Goal: Task Accomplishment & Management: Complete application form

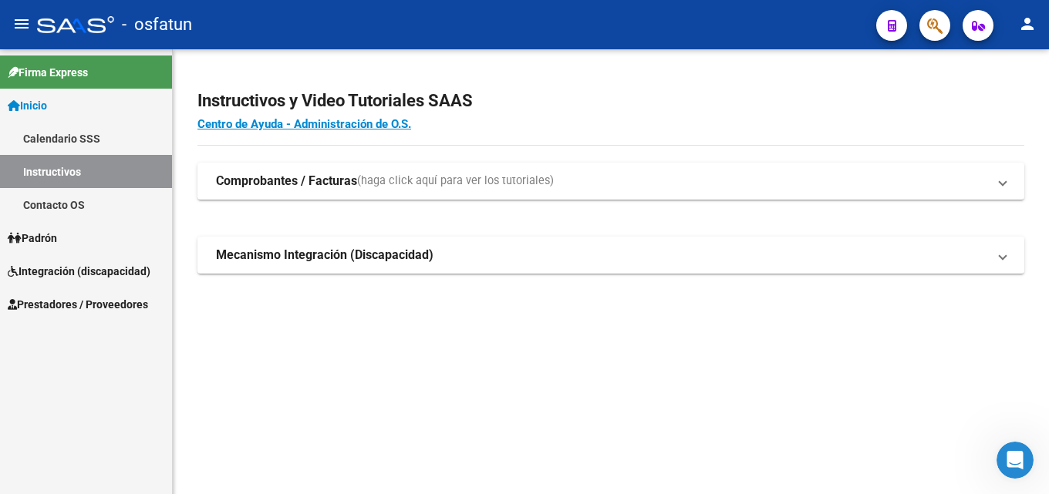
click at [50, 237] on span "Padrón" at bounding box center [32, 238] width 49 height 17
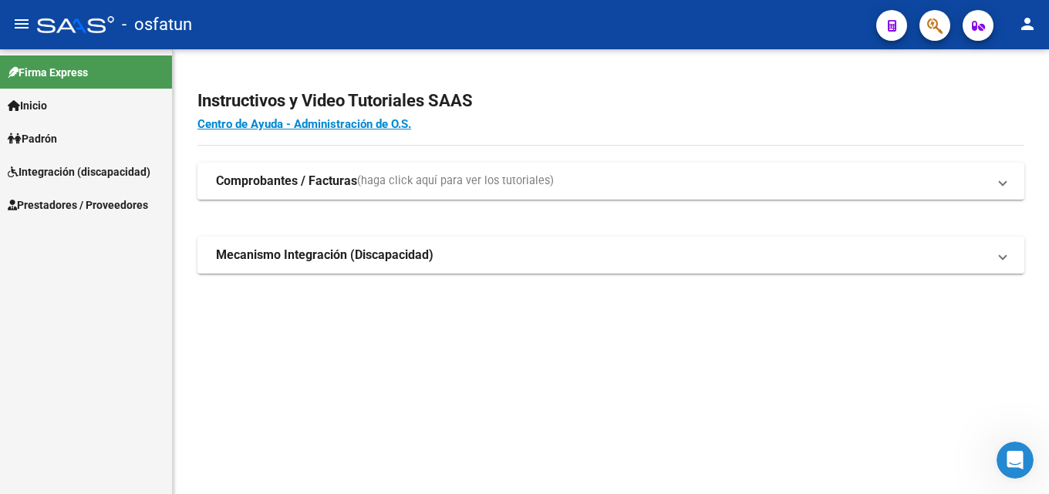
click at [42, 143] on span "Padrón" at bounding box center [32, 138] width 49 height 17
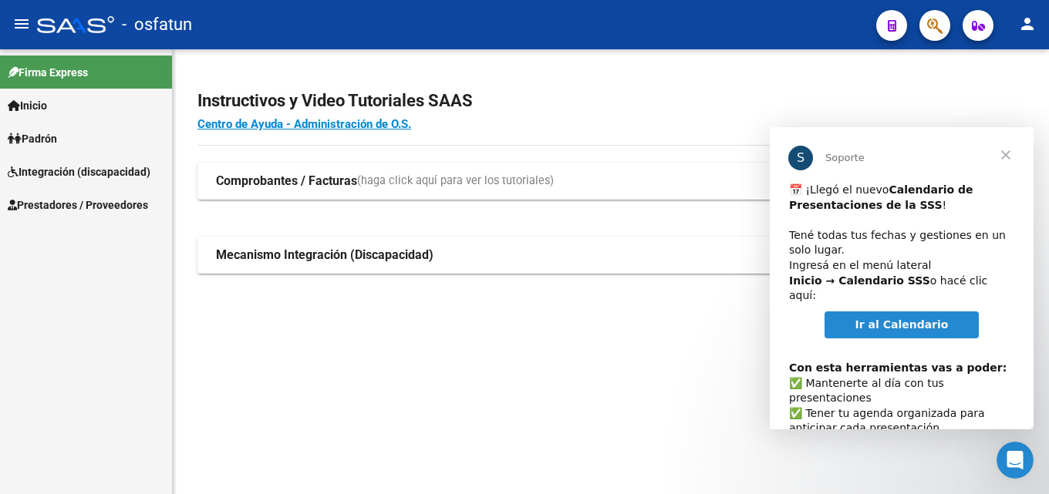
click at [992, 149] on span "Cerrar" at bounding box center [1006, 155] width 56 height 56
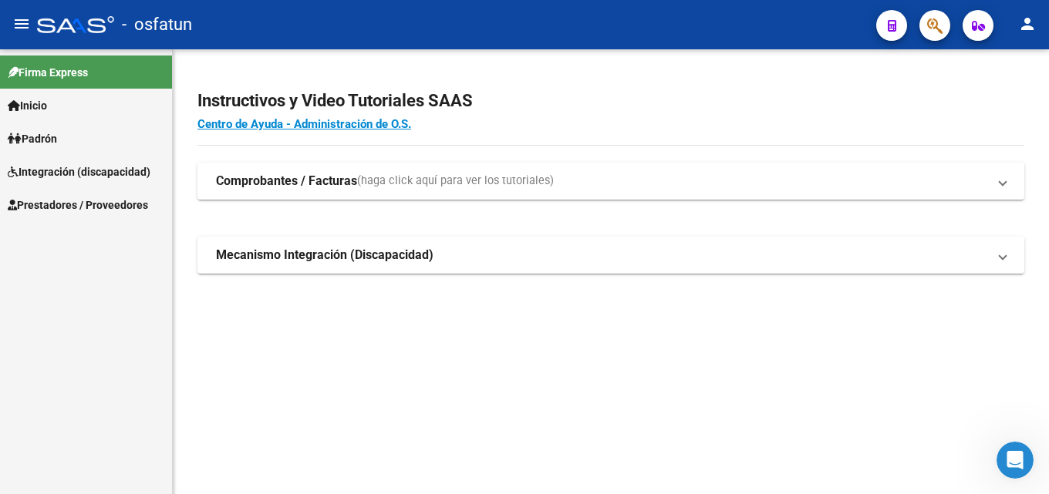
click at [34, 131] on span "Padrón" at bounding box center [32, 138] width 49 height 17
click at [64, 177] on link "Análisis Afiliado" at bounding box center [86, 171] width 172 height 33
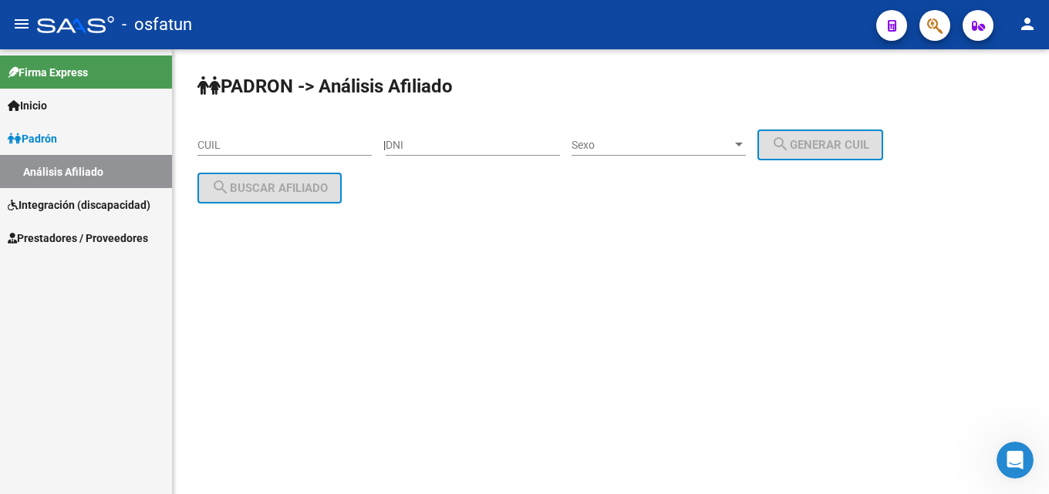
click at [459, 154] on div "DNI" at bounding box center [473, 140] width 174 height 31
type input "46612782"
click at [730, 151] on span "Sexo" at bounding box center [651, 145] width 160 height 13
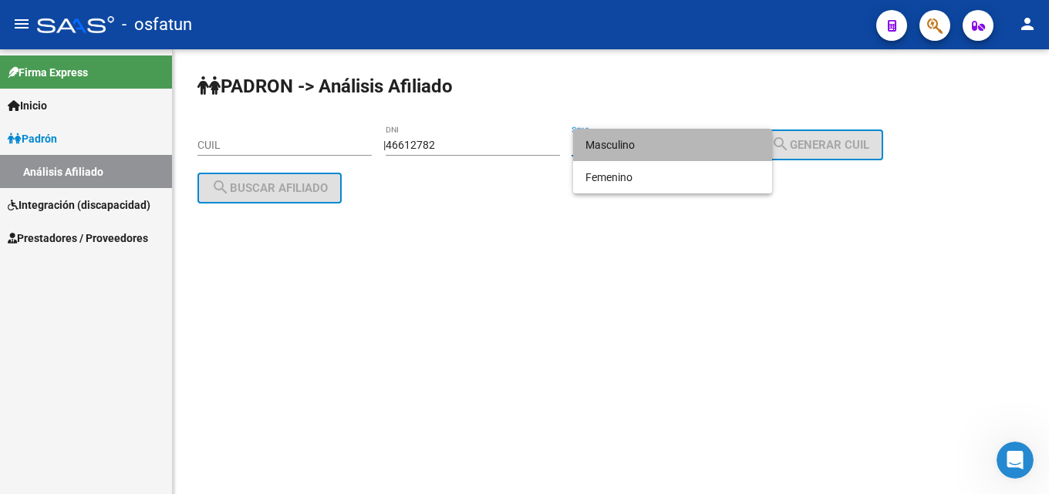
click at [625, 150] on span "Masculino" at bounding box center [672, 145] width 174 height 32
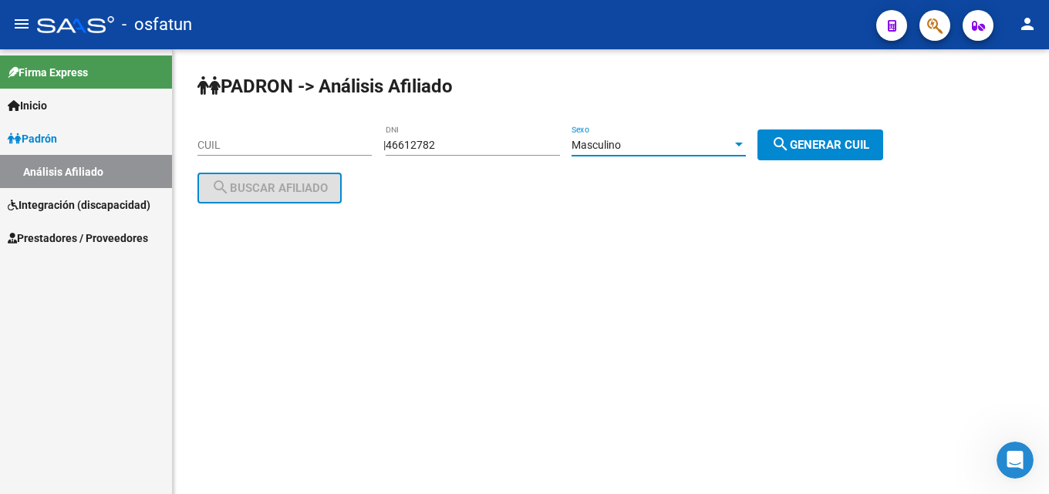
click at [851, 145] on span "search Generar CUIL" at bounding box center [820, 145] width 98 height 14
type input "20-46612782-6"
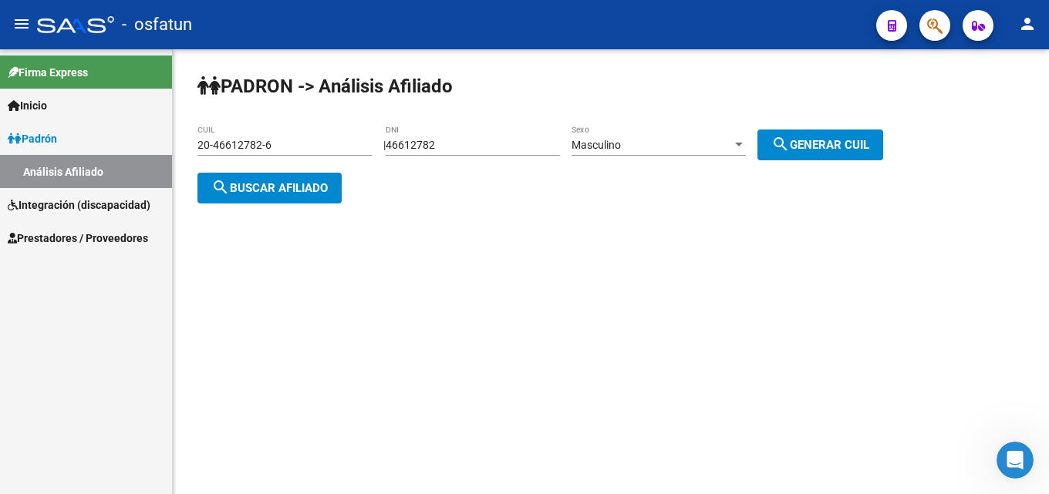
click at [267, 210] on div "PADRON -> Análisis Afiliado 20-46612782-6 CUIL | 46612782 DNI Masculino Sexo se…" at bounding box center [611, 151] width 876 height 204
click at [275, 199] on button "search Buscar afiliado" at bounding box center [269, 188] width 144 height 31
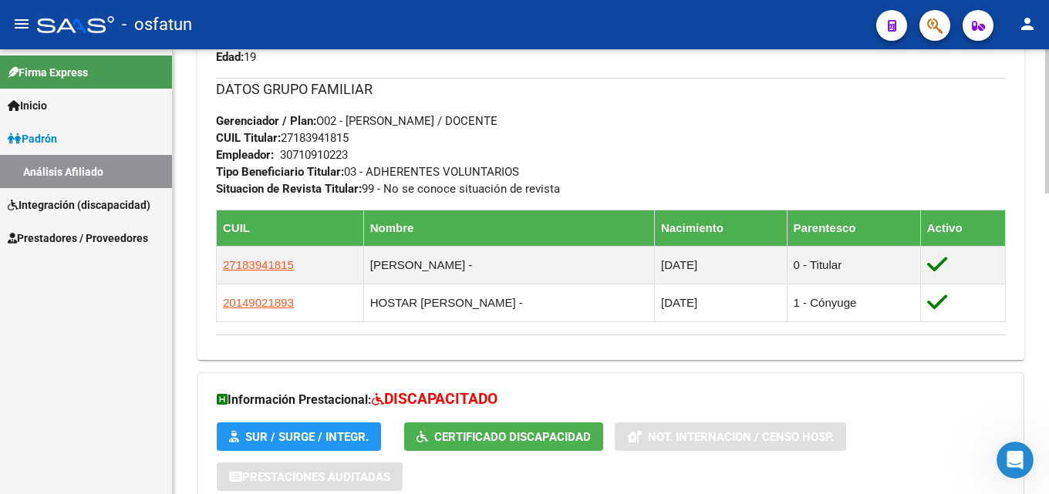
scroll to position [926, 0]
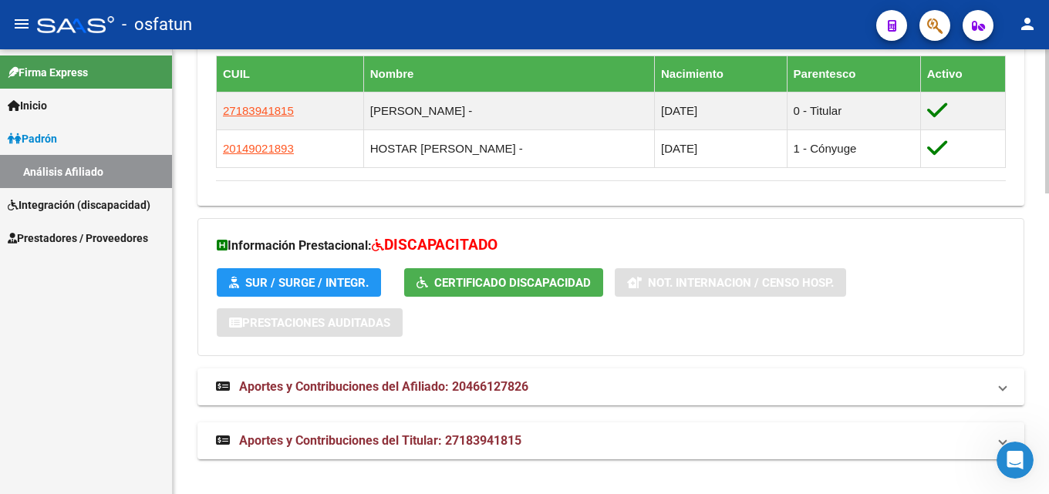
click at [567, 288] on span "Certificado Discapacidad" at bounding box center [512, 283] width 157 height 14
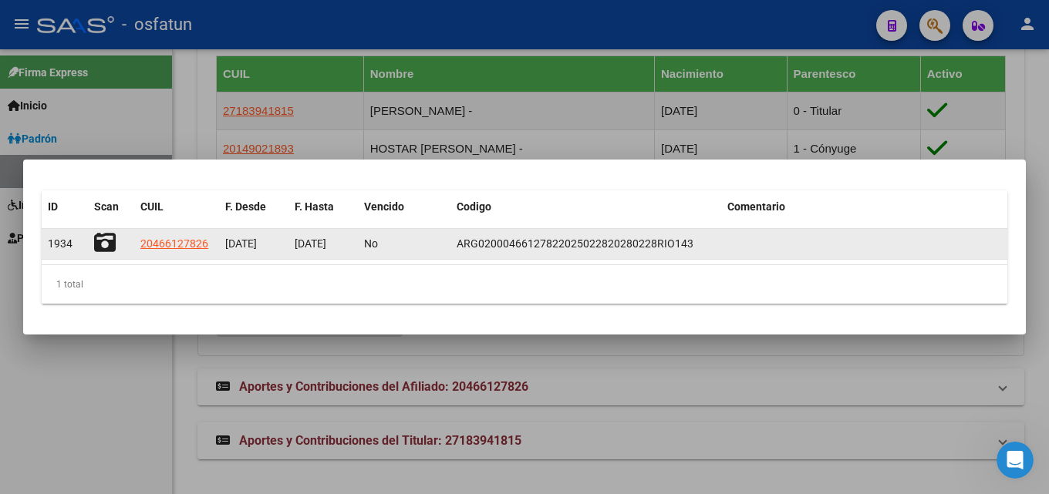
click at [107, 246] on icon at bounding box center [105, 243] width 22 height 22
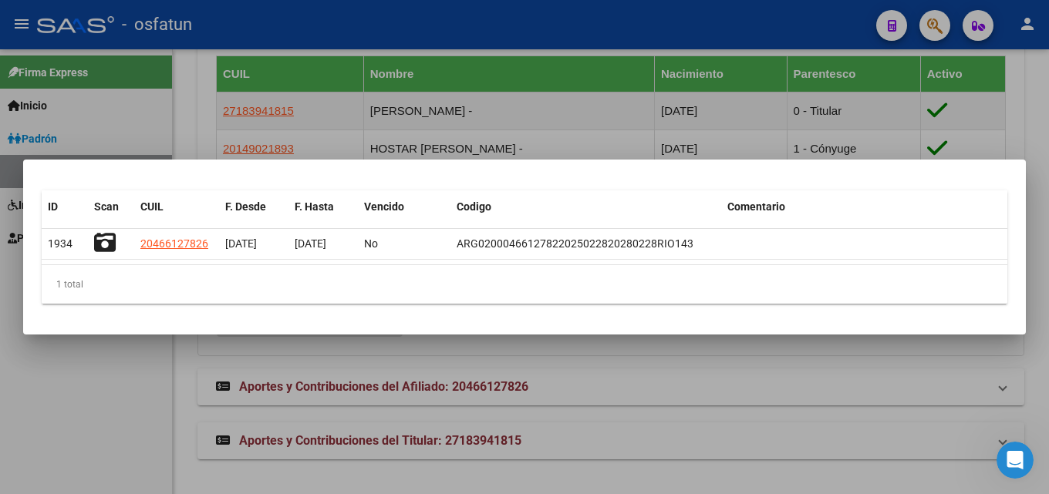
click at [883, 134] on div at bounding box center [524, 247] width 1049 height 494
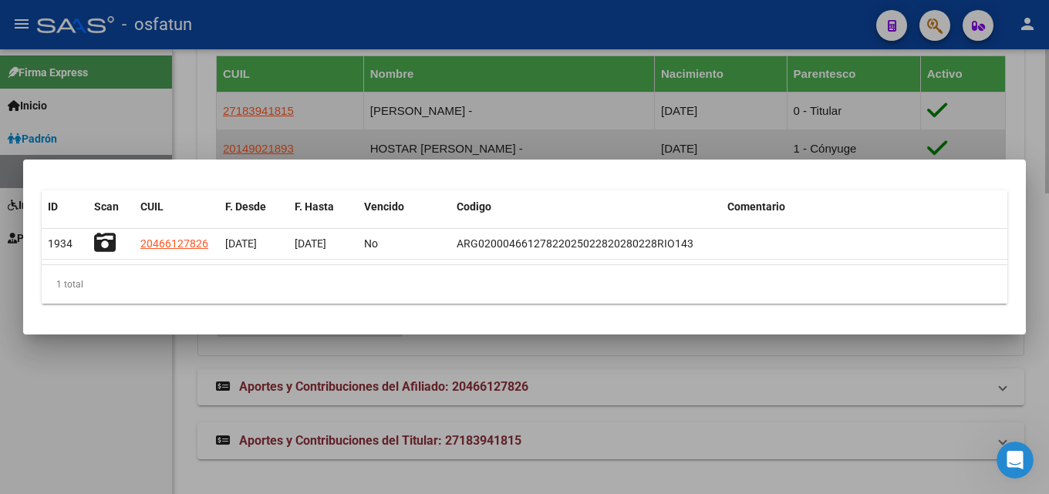
click at [883, 134] on td "1 - Cónyuge" at bounding box center [853, 149] width 133 height 38
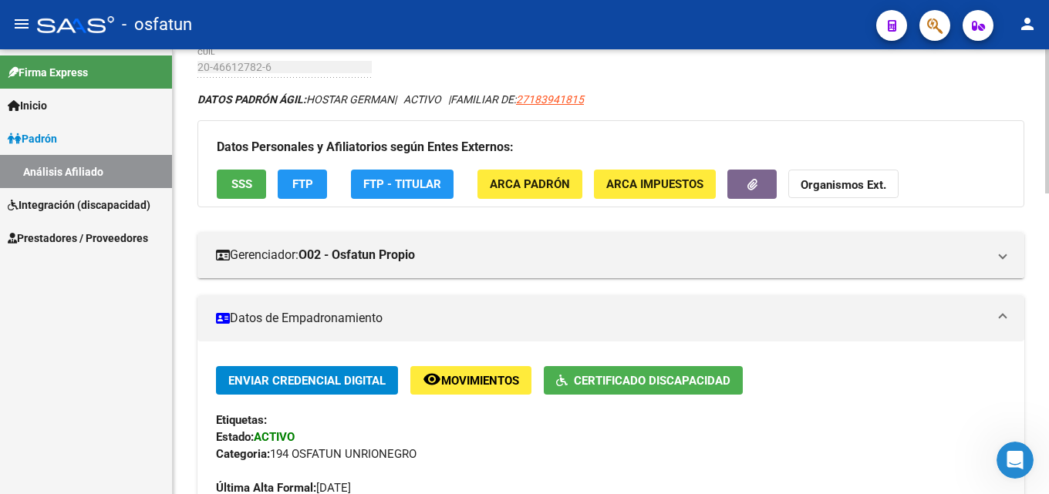
scroll to position [0, 0]
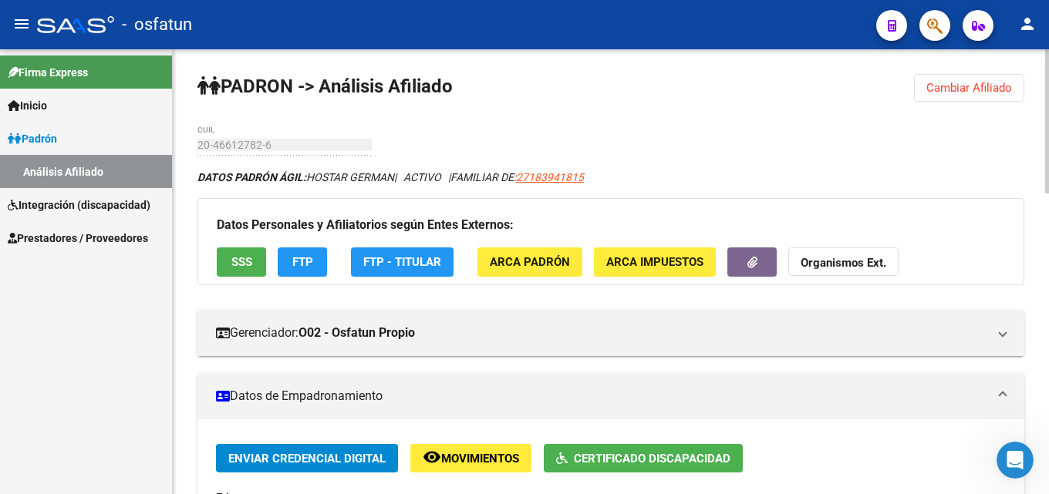
click at [232, 259] on span "SSS" at bounding box center [241, 263] width 21 height 14
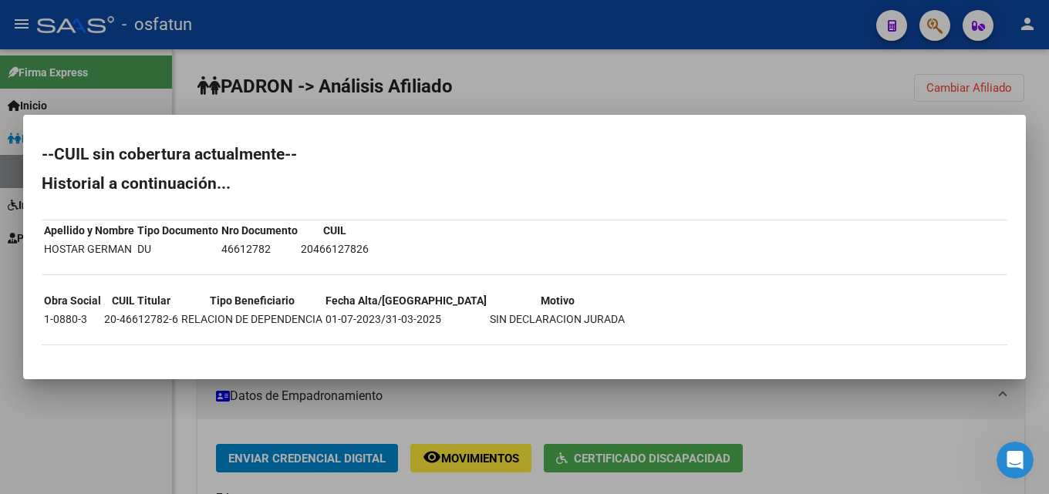
click at [755, 77] on div at bounding box center [524, 247] width 1049 height 494
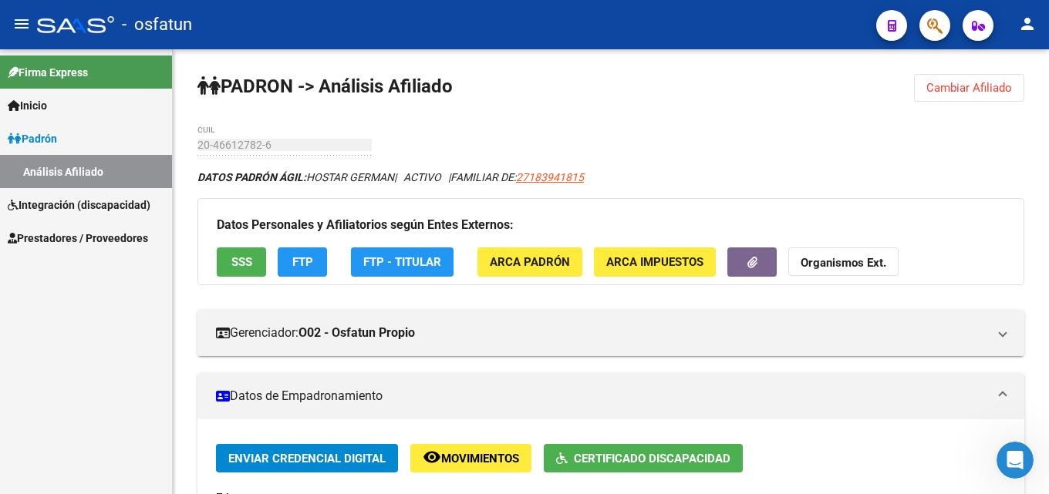
click at [86, 209] on span "Integración (discapacidad)" at bounding box center [79, 205] width 143 height 17
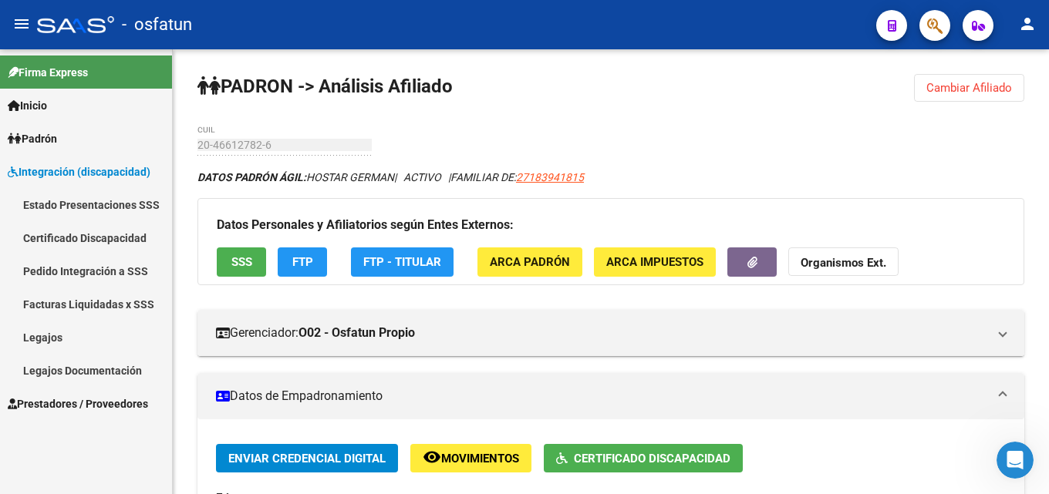
click at [33, 340] on link "Legajos" at bounding box center [86, 337] width 172 height 33
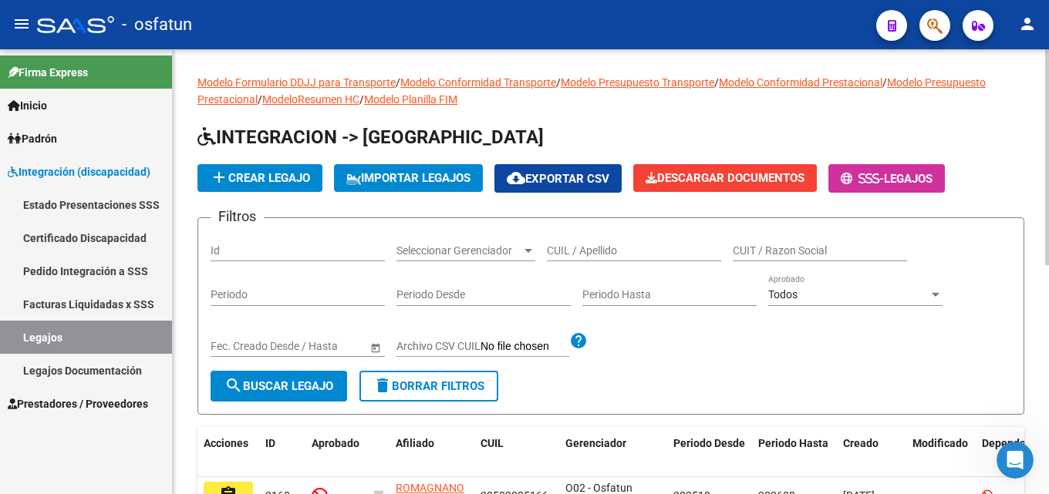
click at [271, 179] on span "add Crear Legajo" at bounding box center [260, 178] width 100 height 14
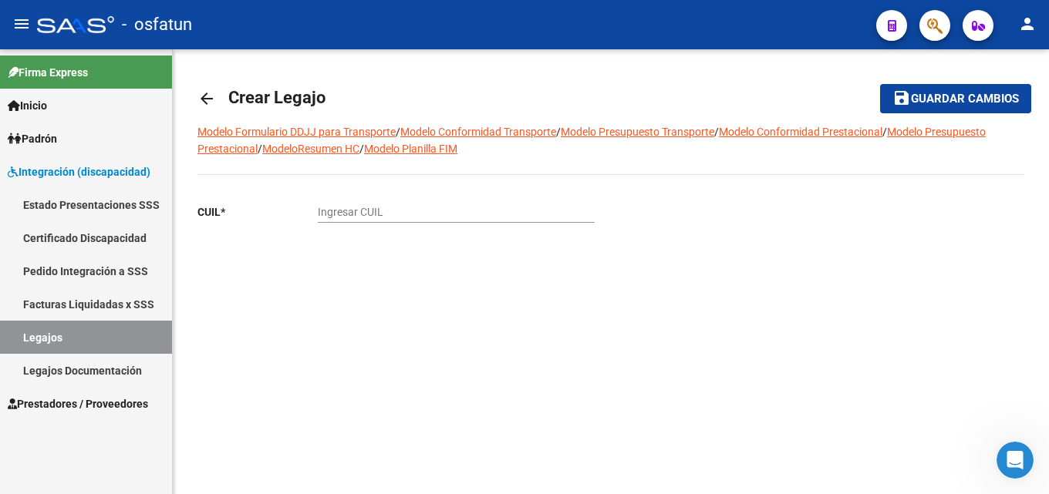
click at [392, 211] on input "Ingresar CUIL" at bounding box center [456, 212] width 277 height 13
type input "20-46612782-6"
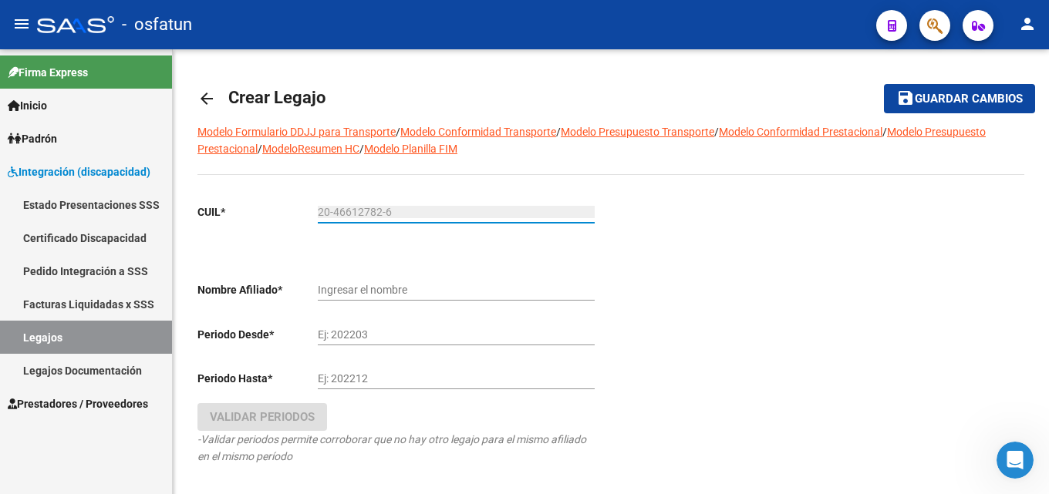
type input "HOSTAR GERMAN"
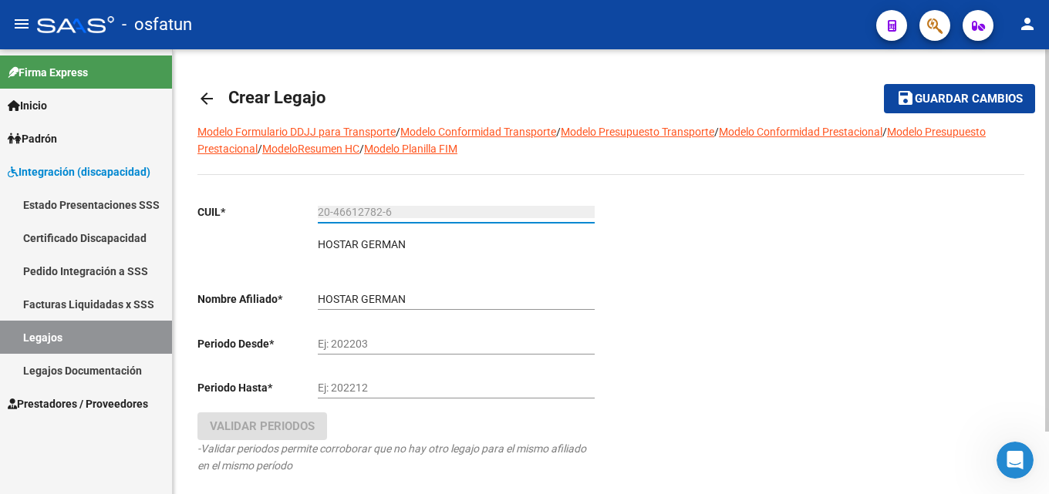
scroll to position [72, 0]
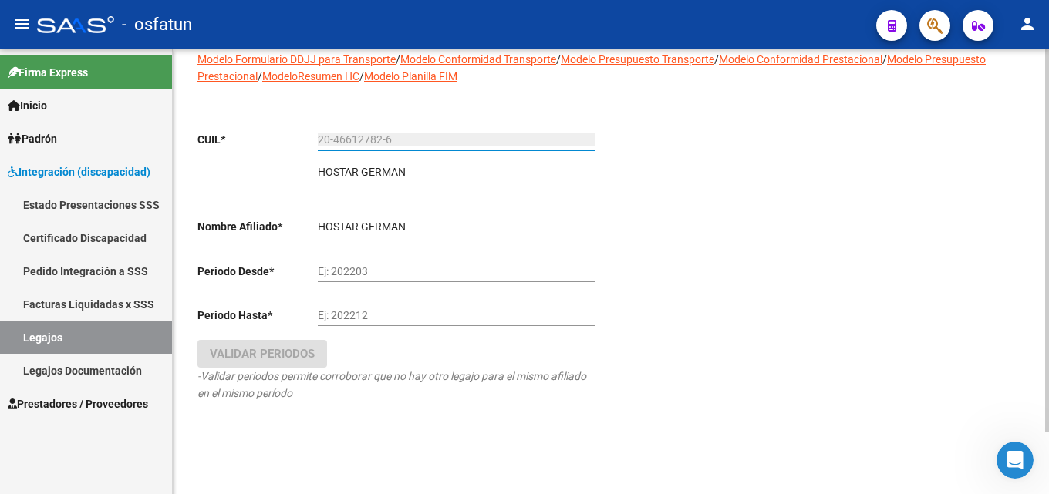
type input "20-46612782-6"
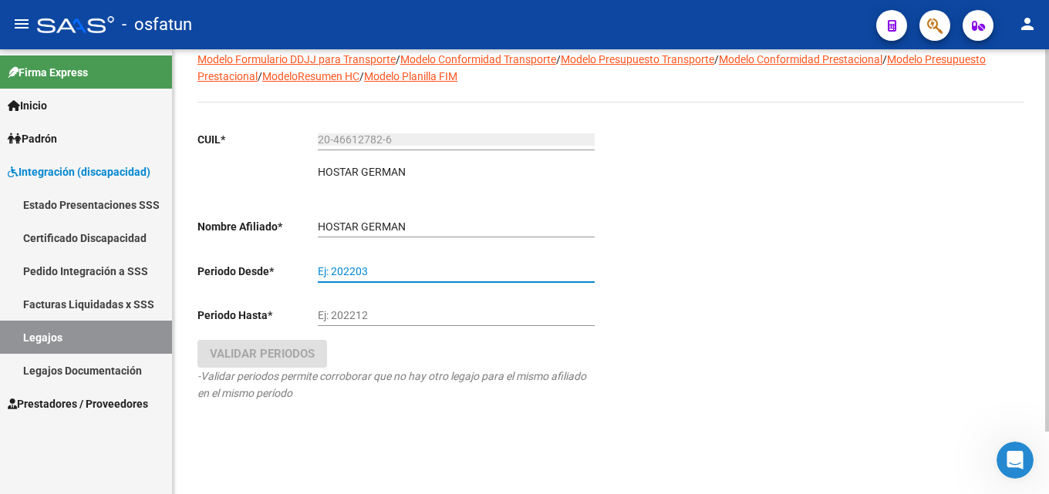
click at [387, 274] on input "Ej: 202203" at bounding box center [456, 271] width 277 height 13
type input "202507"
drag, startPoint x: 422, startPoint y: 153, endPoint x: 372, endPoint y: 311, distance: 164.9
click at [372, 311] on input "Ej: 202212" at bounding box center [456, 315] width 277 height 13
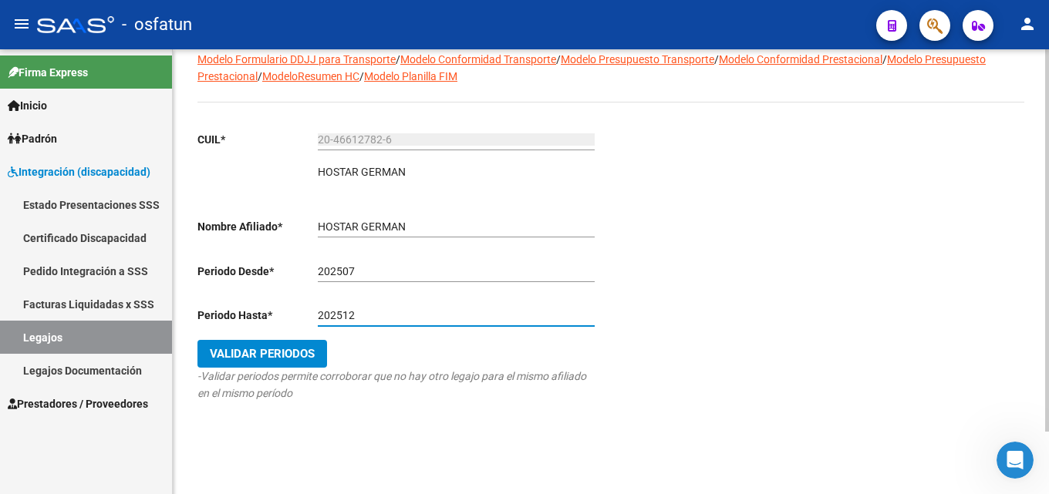
type input "202512"
click at [254, 362] on button "Validar Periodos" at bounding box center [262, 354] width 130 height 28
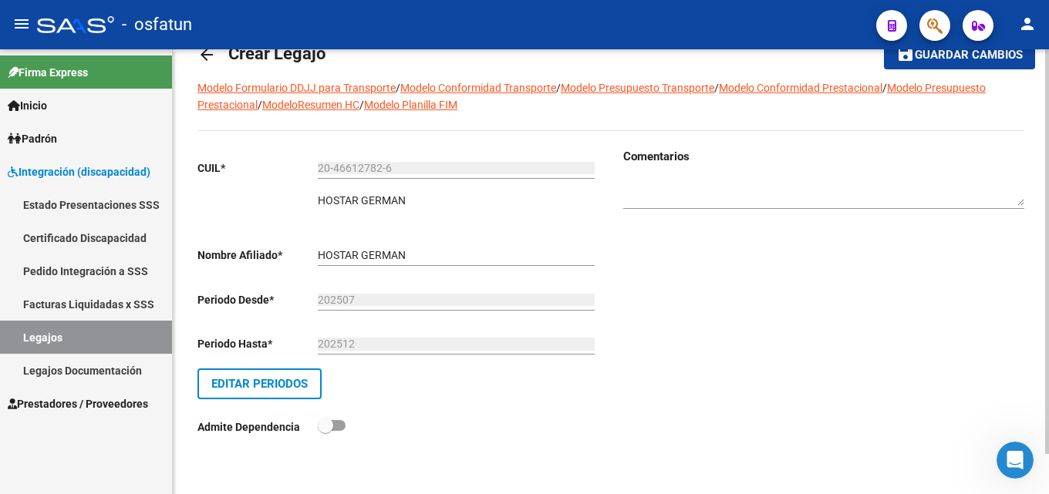
scroll to position [44, 0]
click at [611, 377] on div "Comentarios" at bounding box center [817, 302] width 413 height 309
click at [982, 61] on button "save Guardar cambios" at bounding box center [959, 54] width 151 height 29
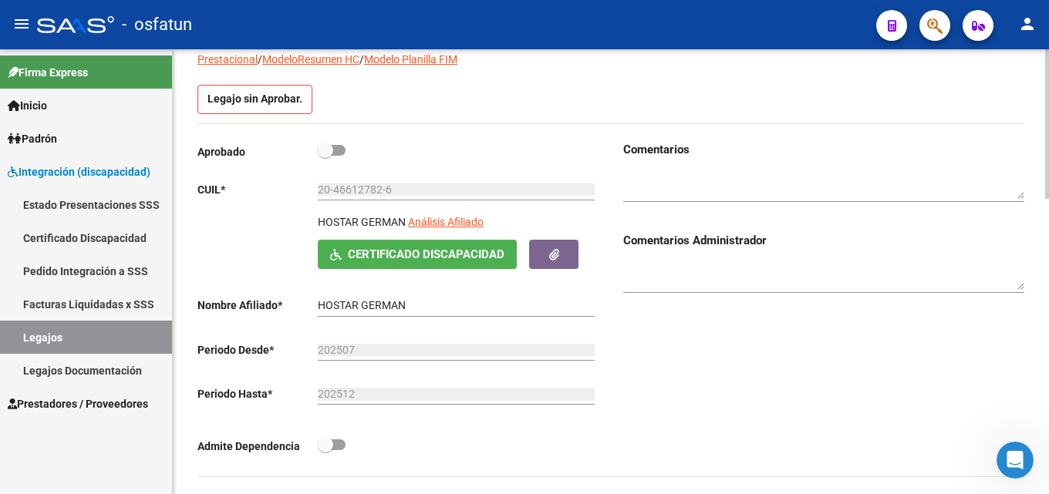
scroll to position [231, 0]
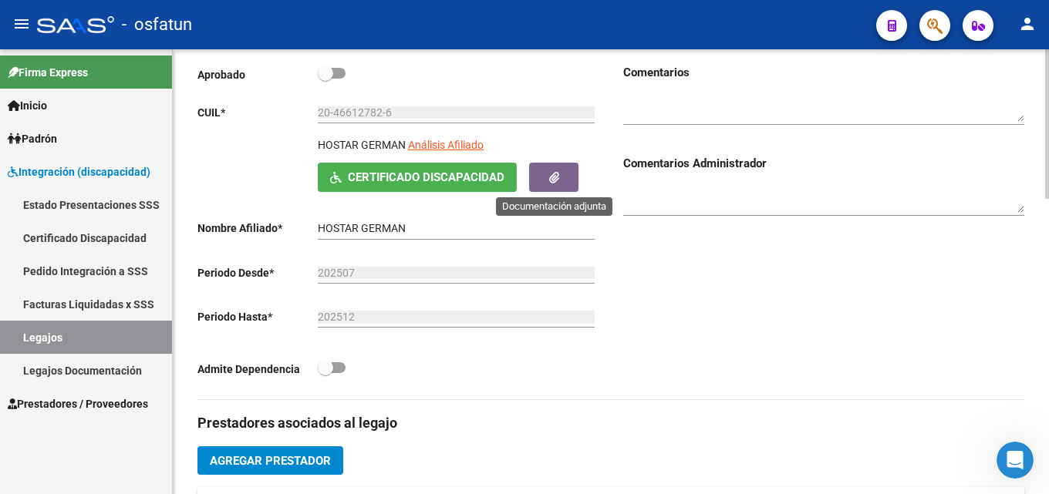
click at [551, 174] on icon "button" at bounding box center [554, 178] width 10 height 12
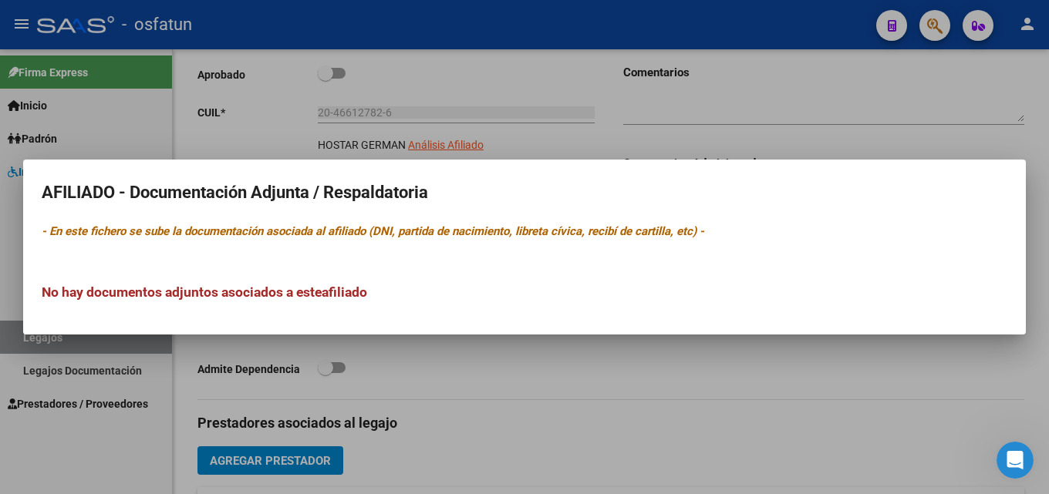
click at [642, 139] on div at bounding box center [524, 247] width 1049 height 494
click at [642, 139] on div "Comentarios Administrador" at bounding box center [823, 183] width 401 height 91
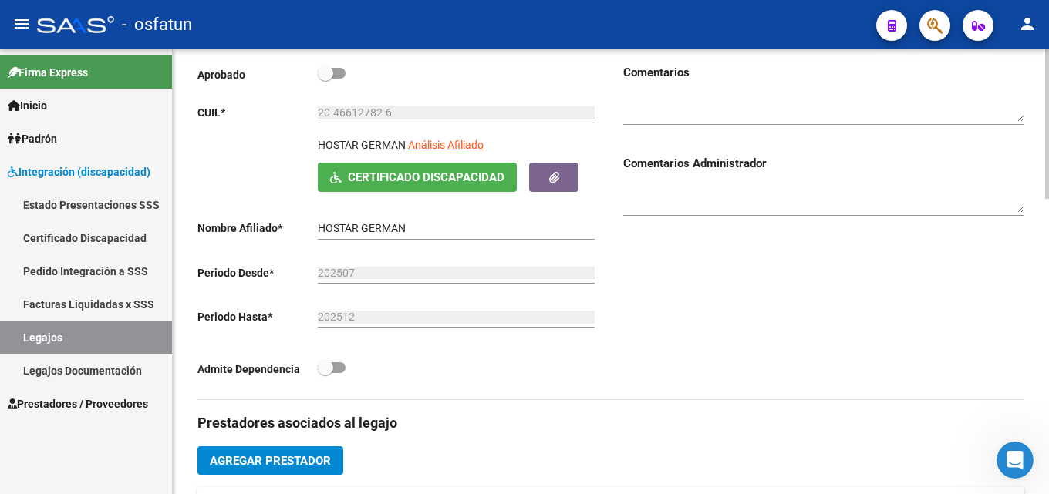
click at [464, 163] on button "Certificado Discapacidad" at bounding box center [417, 177] width 199 height 29
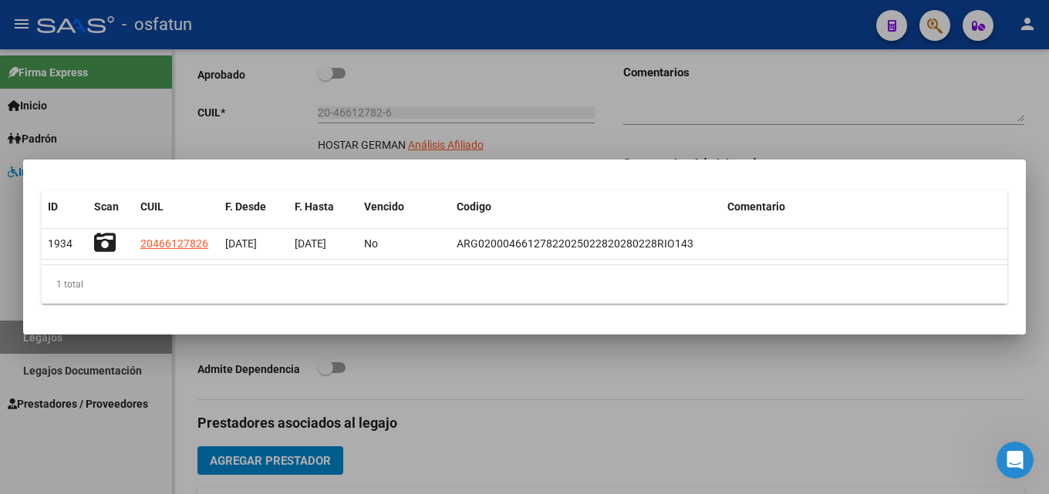
click at [787, 132] on div at bounding box center [524, 247] width 1049 height 494
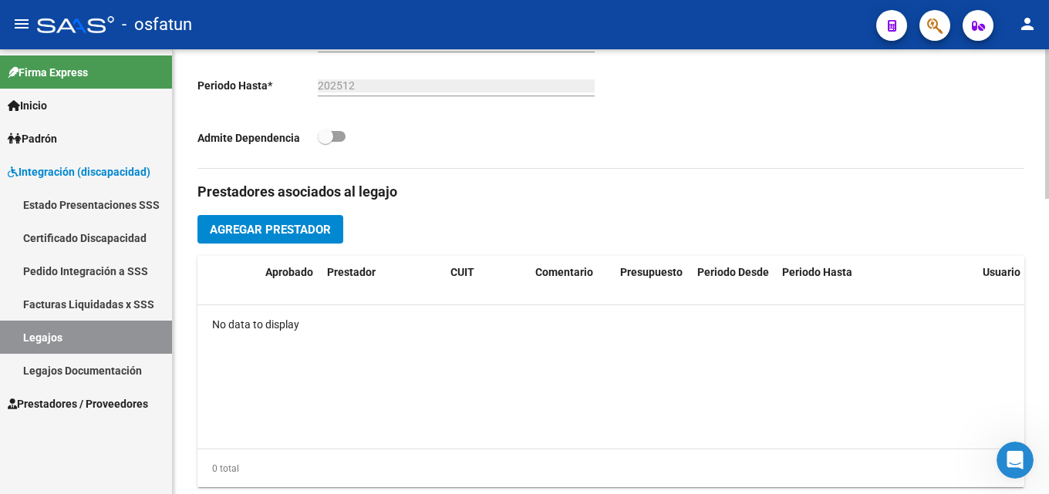
scroll to position [308, 0]
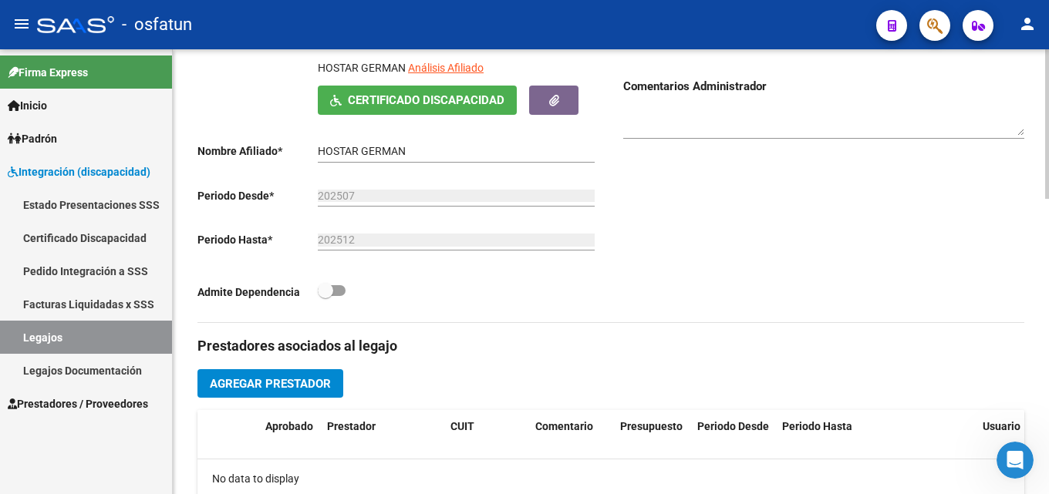
click at [371, 196] on input "202507" at bounding box center [456, 196] width 277 height 13
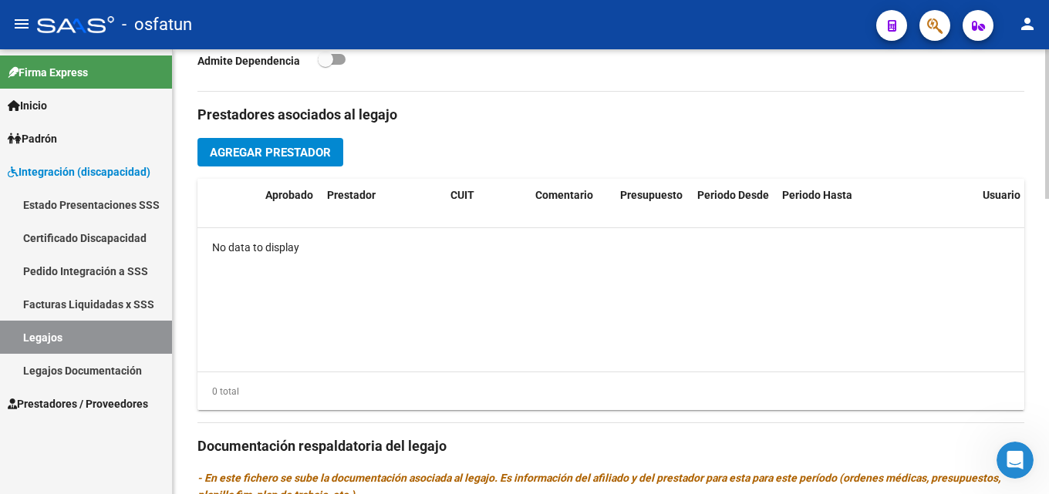
scroll to position [463, 0]
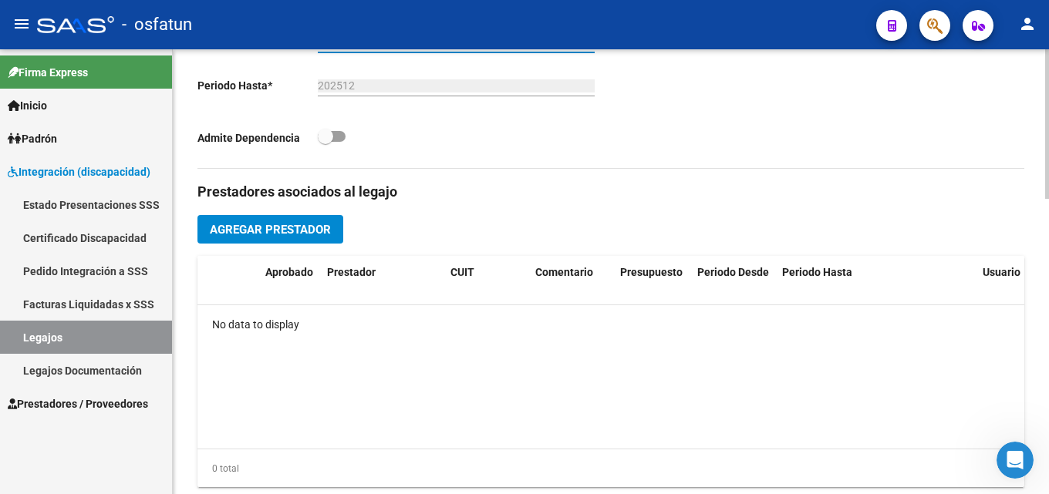
click at [312, 231] on span "Agregar Prestador" at bounding box center [270, 230] width 121 height 14
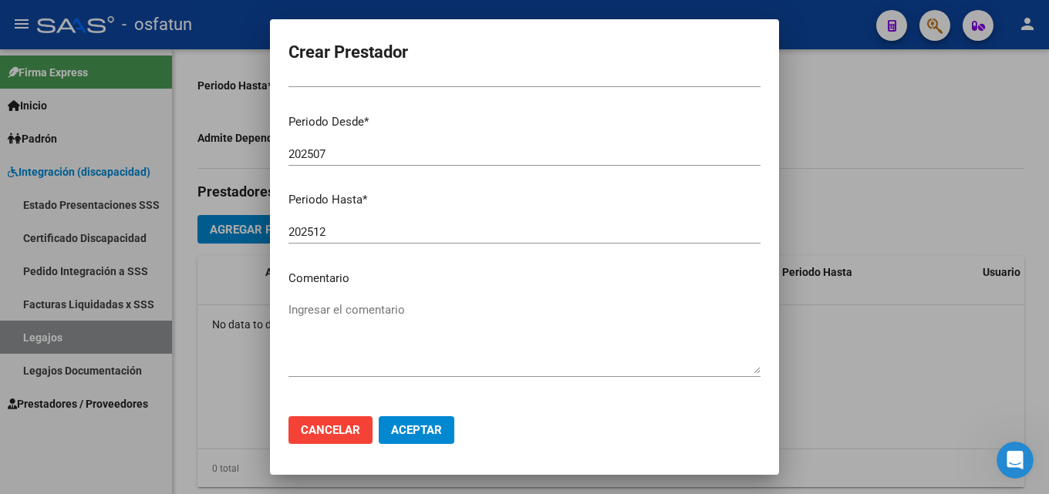
scroll to position [0, 0]
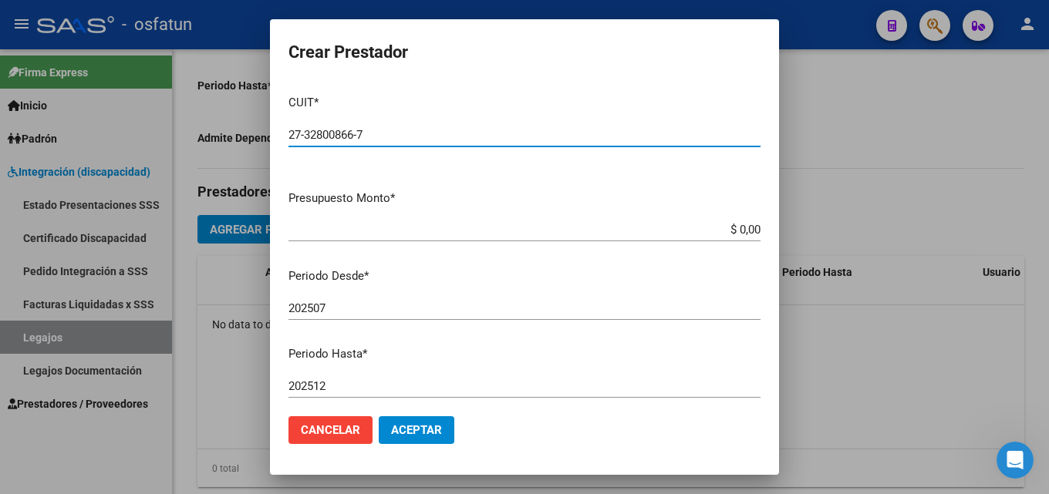
type input "27-32800866-7"
click at [415, 224] on input "$ 0,00" at bounding box center [524, 230] width 472 height 14
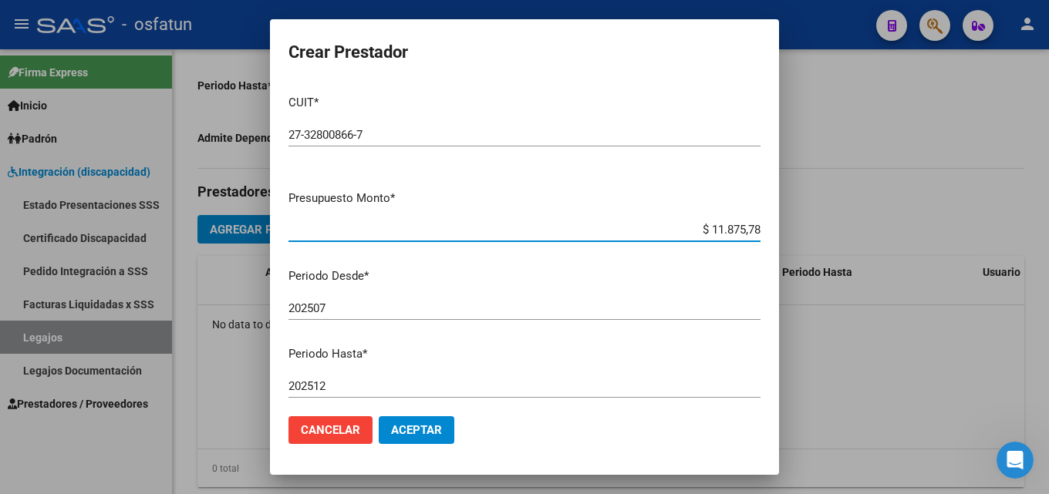
type input "$ 118.757,84"
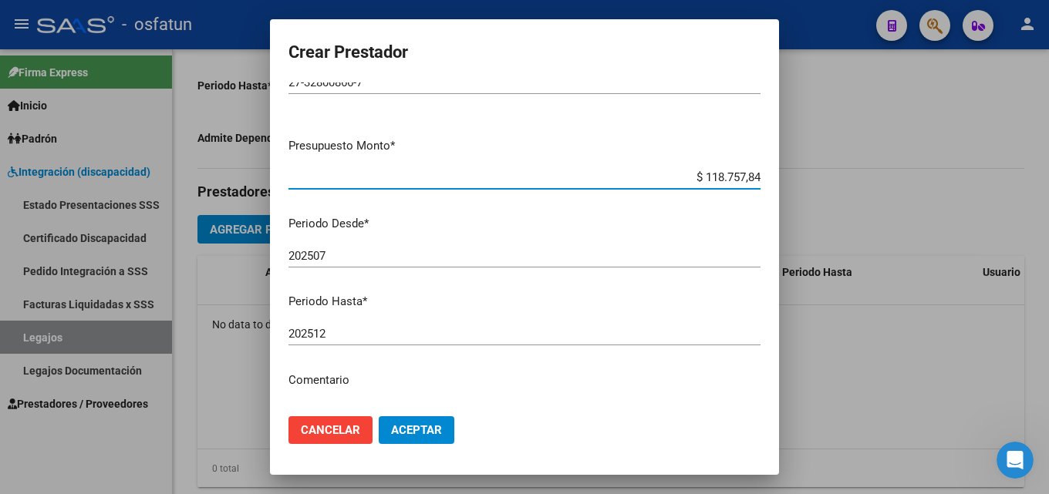
scroll to position [207, 0]
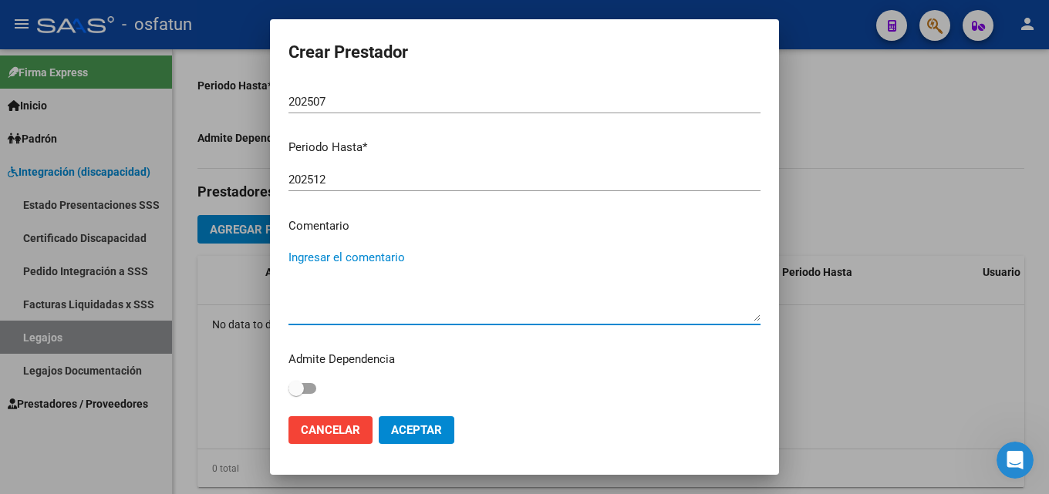
click at [436, 301] on textarea "Ingresar el comentario" at bounding box center [524, 285] width 472 height 72
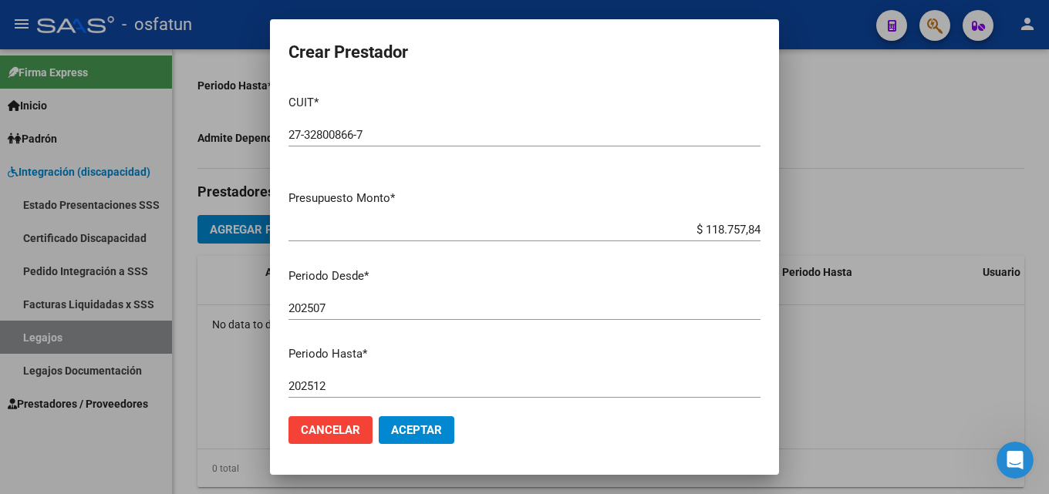
scroll to position [154, 0]
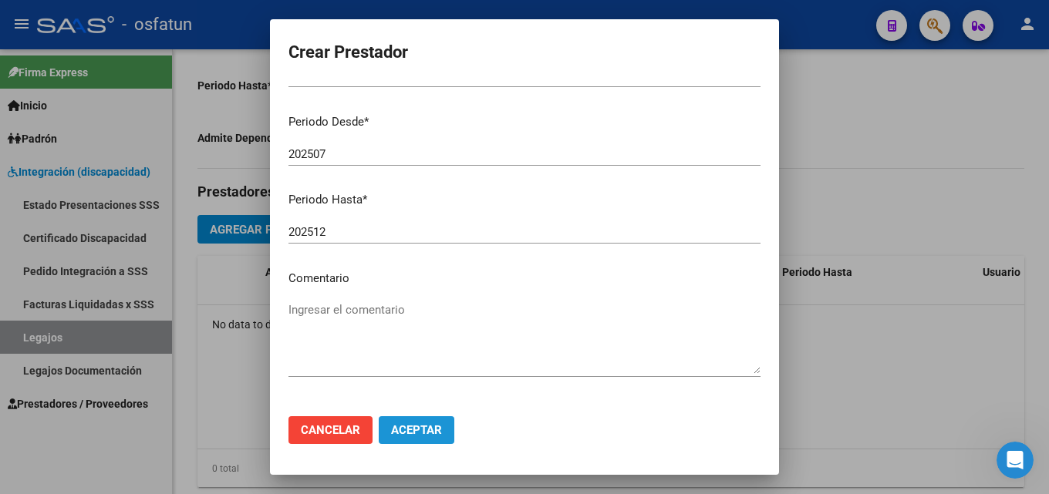
click at [408, 419] on button "Aceptar" at bounding box center [417, 430] width 76 height 28
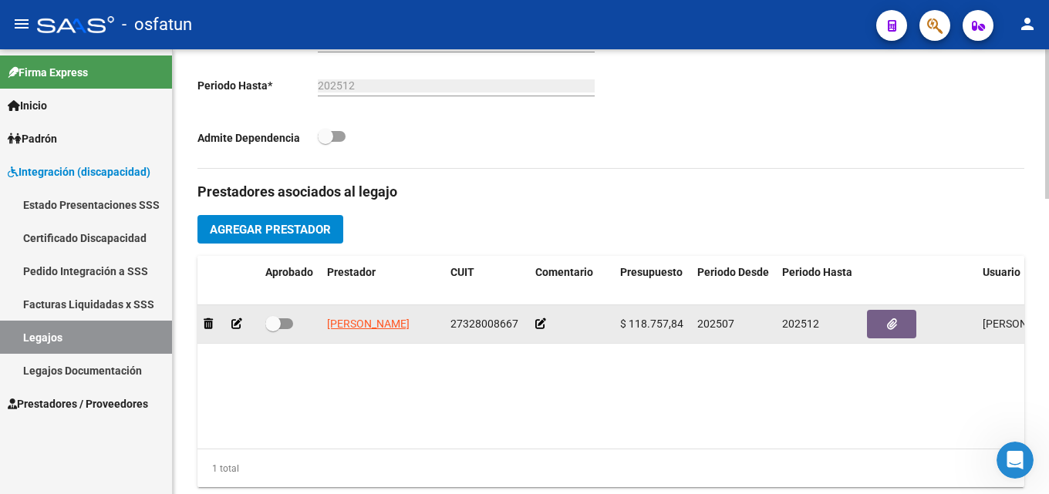
click at [232, 322] on icon at bounding box center [236, 323] width 11 height 11
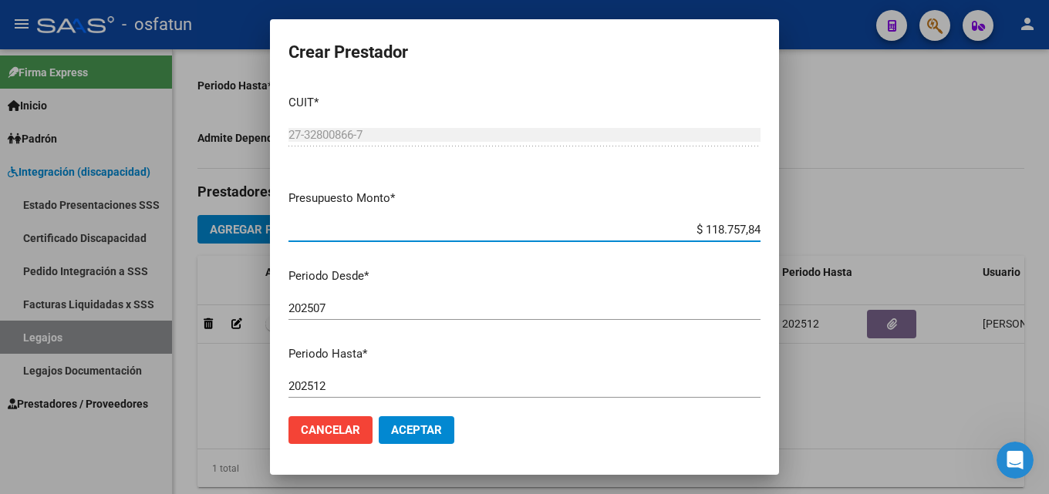
scroll to position [207, 0]
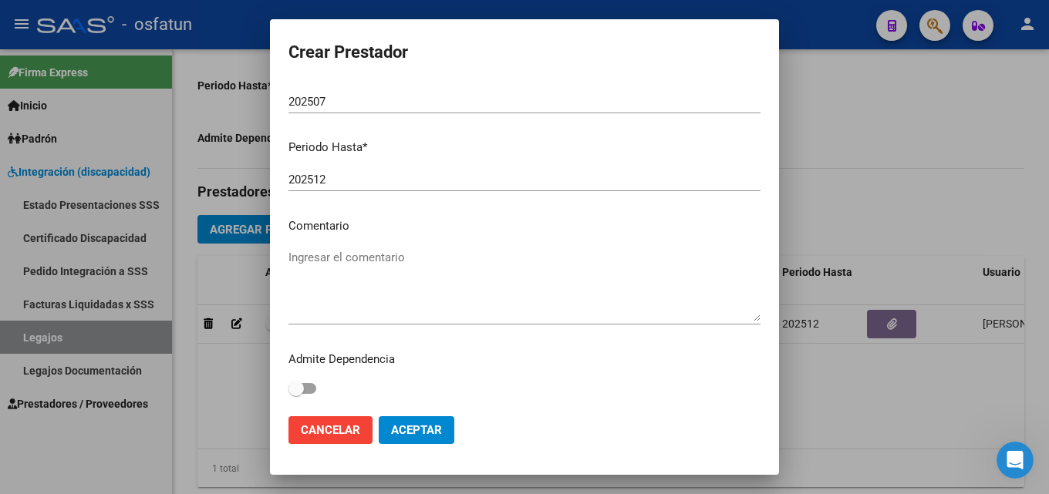
click at [419, 278] on textarea "Ingresar el comentario" at bounding box center [524, 285] width 472 height 72
type textarea "P"
type textarea "Terapia de Psicología"
click at [416, 436] on span "Aceptar" at bounding box center [416, 430] width 51 height 14
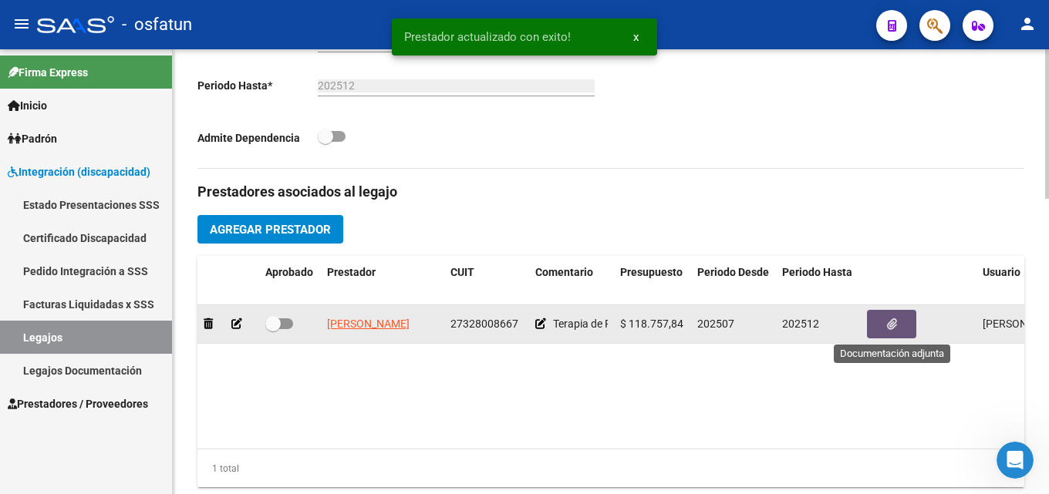
click at [884, 318] on button "button" at bounding box center [891, 324] width 49 height 29
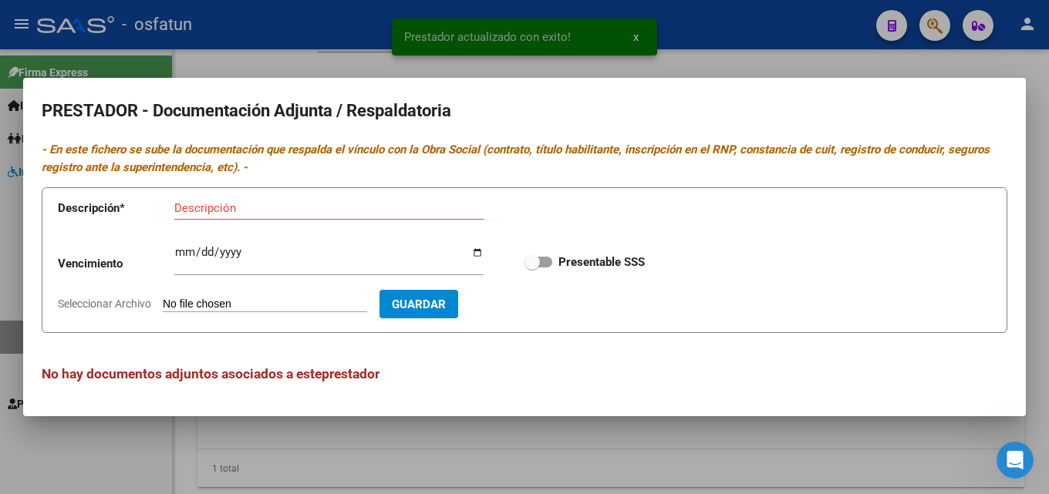
click at [809, 59] on div at bounding box center [524, 247] width 1049 height 494
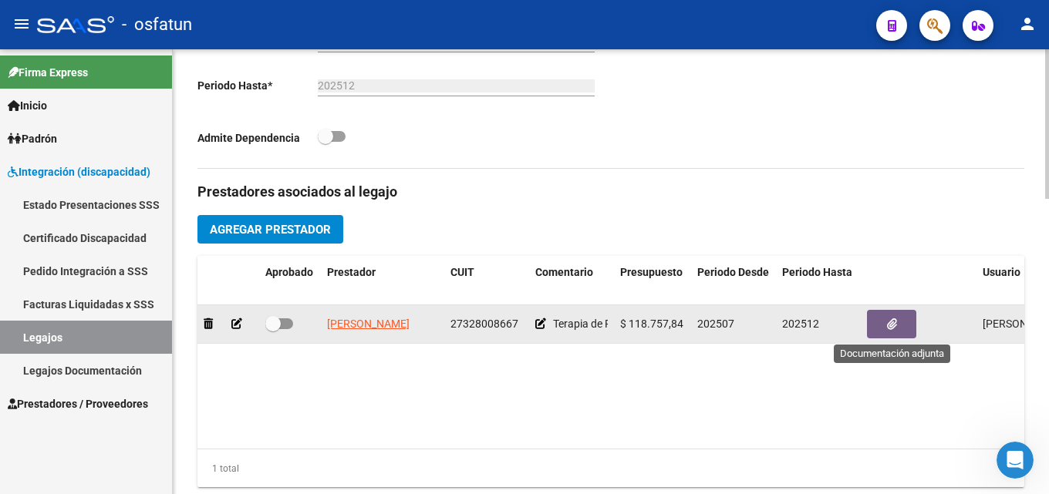
click at [870, 325] on button "button" at bounding box center [891, 324] width 49 height 29
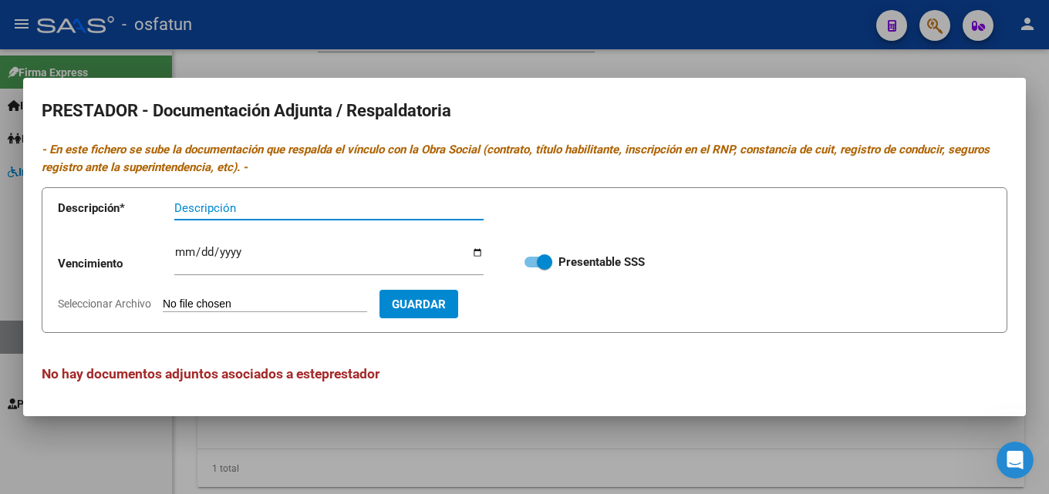
click at [254, 296] on form "Descripción * Descripción Vencimiento Ingresar vencimiento Presentable SSS Sele…" at bounding box center [524, 260] width 965 height 146
click at [249, 214] on input "Descripción" at bounding box center [328, 208] width 309 height 14
click at [263, 301] on input "Seleccionar Archivo" at bounding box center [265, 305] width 204 height 15
type input "C:\fakepath\titulo 2.pdf"
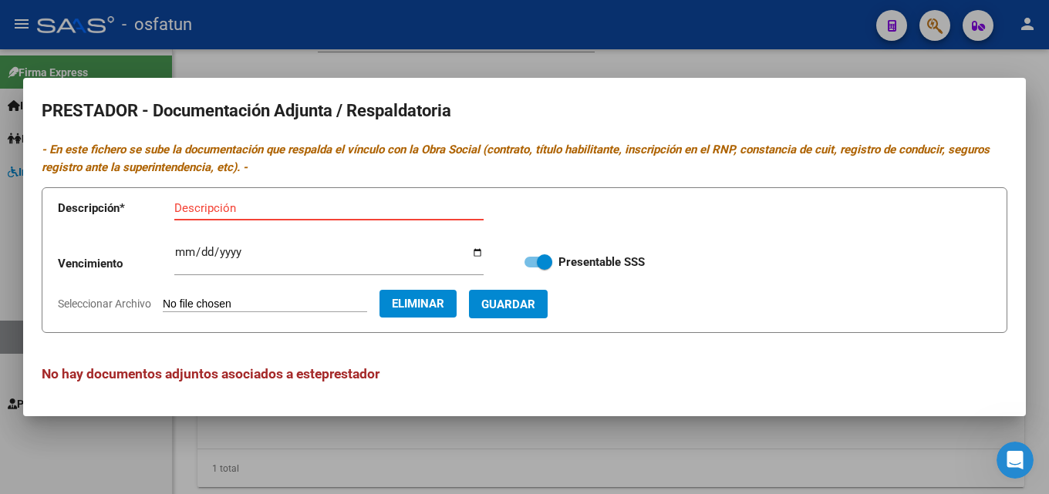
click at [260, 213] on input "Descripción" at bounding box center [328, 208] width 309 height 14
type input "T"
type input "t"
type input "R"
type input "TITULO"
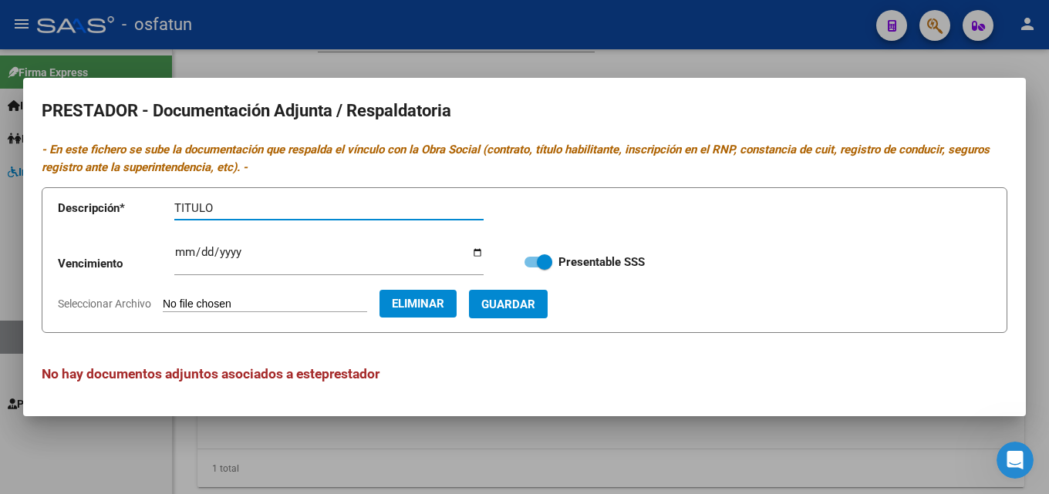
click at [576, 324] on form "Descripción * TITULO Descripción Vencimiento Ingresar vencimiento Presentable S…" at bounding box center [524, 260] width 965 height 146
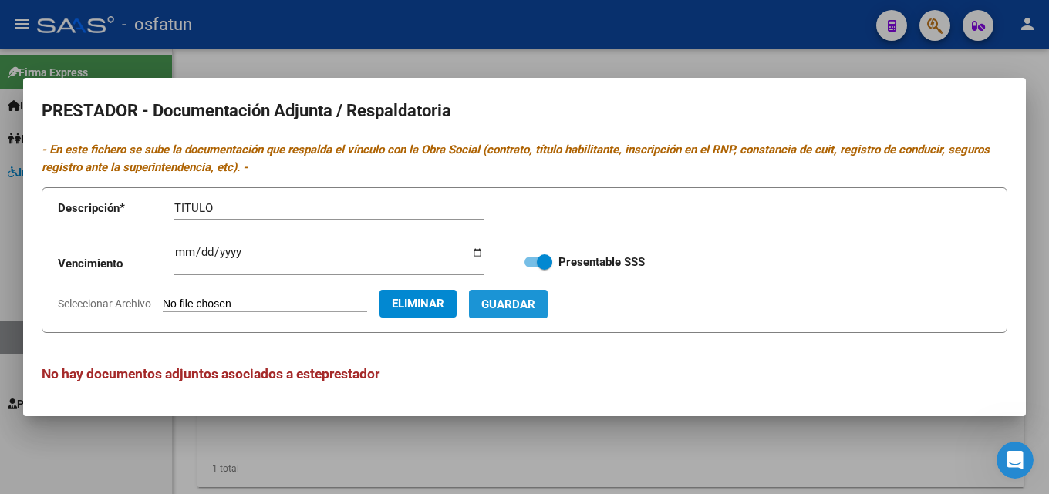
click at [535, 307] on span "Guardar" at bounding box center [508, 305] width 54 height 14
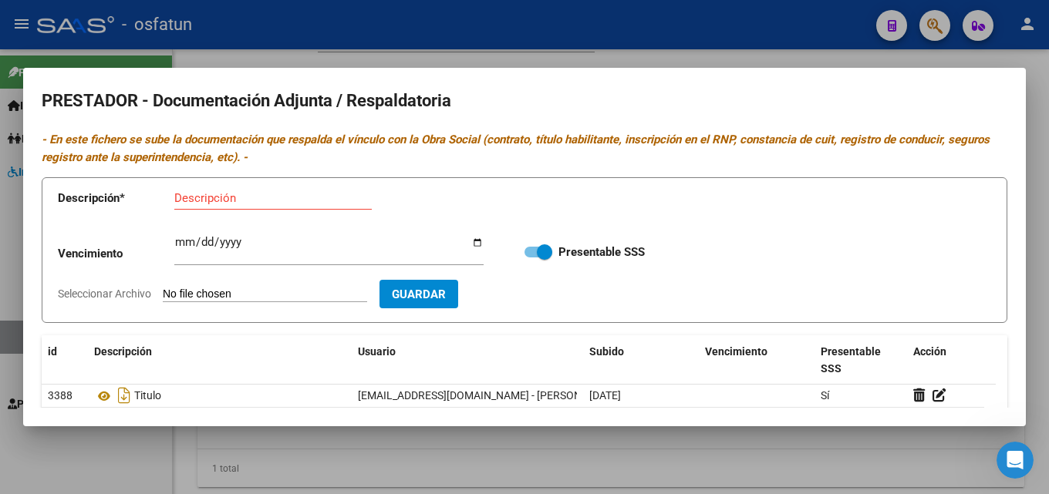
type input "C:\fakepath\titulo 1.pdf"
click at [204, 197] on input "Descripción" at bounding box center [272, 198] width 197 height 14
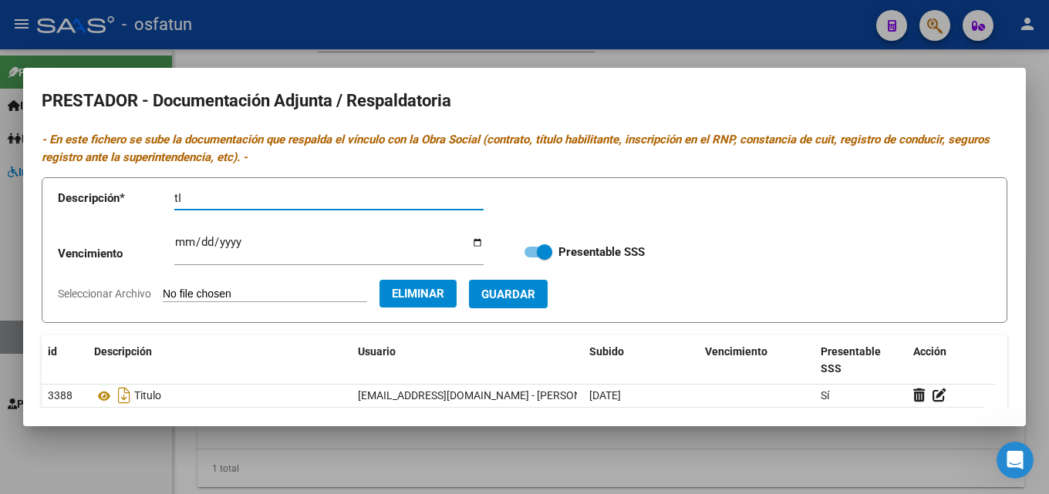
type input "t"
type input "TITULO"
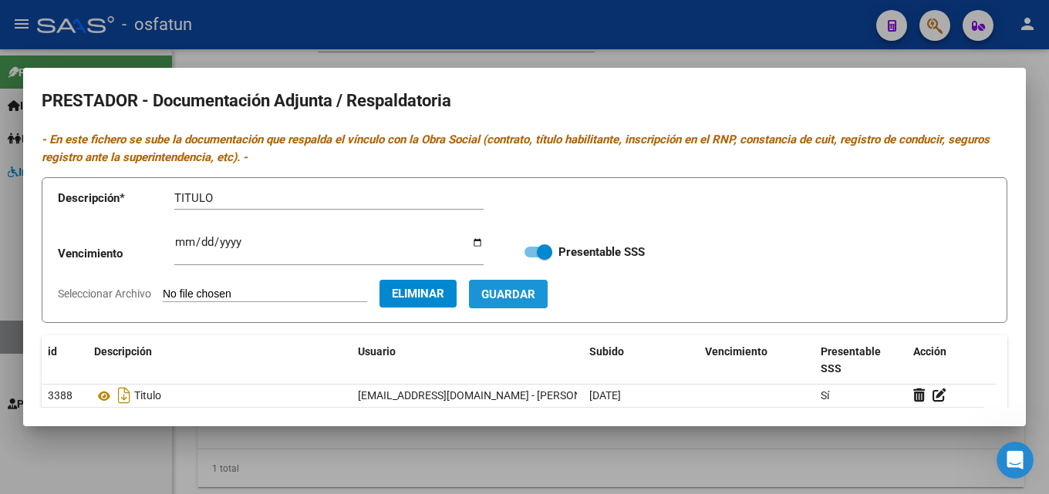
click at [523, 299] on span "Guardar" at bounding box center [508, 295] width 54 height 14
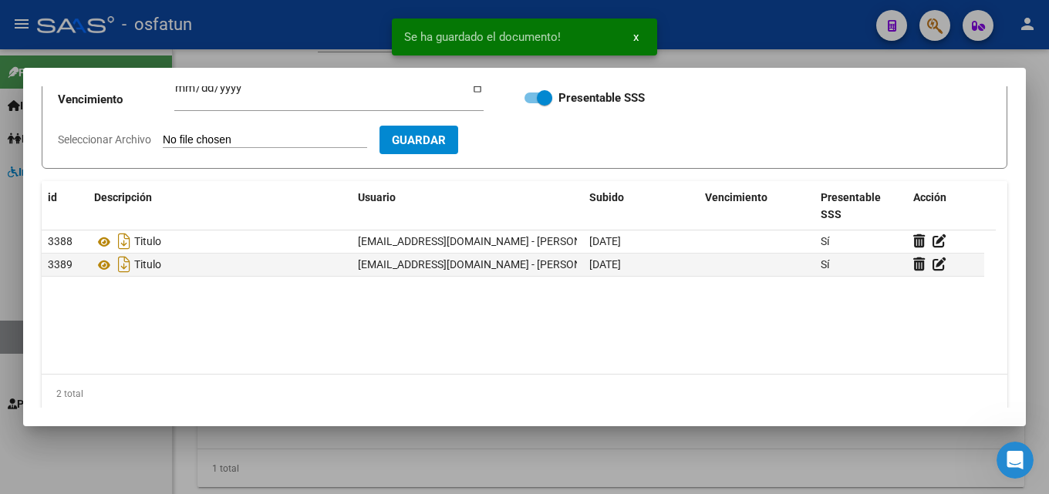
scroll to position [77, 0]
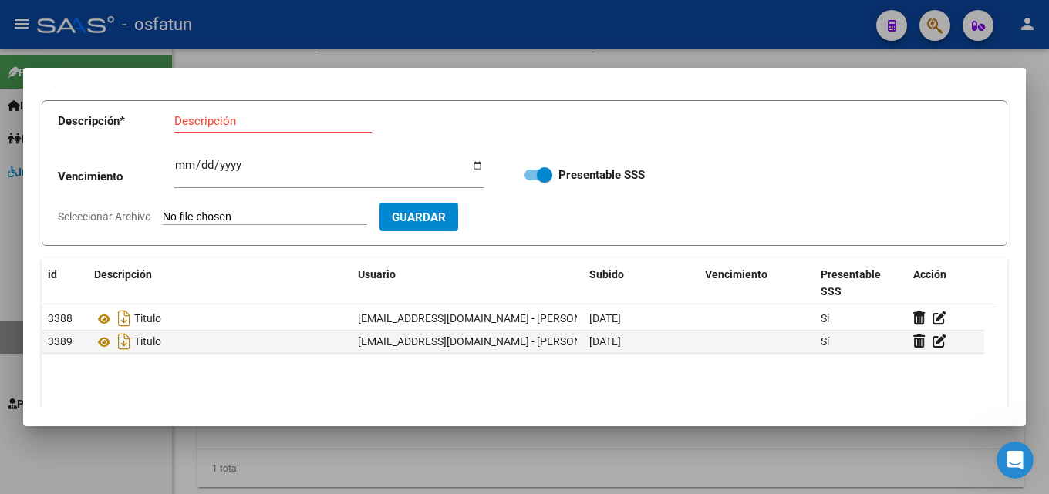
click at [243, 121] on input "Descripción" at bounding box center [272, 121] width 197 height 14
type input "C:\fakepath\Registro Nacional de Prestadores.pdf"
click at [268, 126] on input "Descripción" at bounding box center [272, 121] width 197 height 14
type input "t"
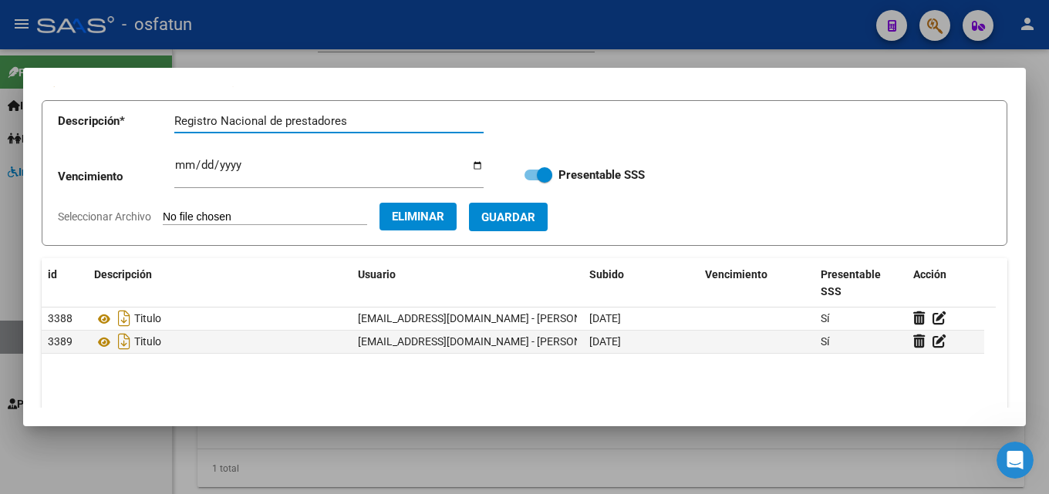
type input "Registro Nacional de prestadores"
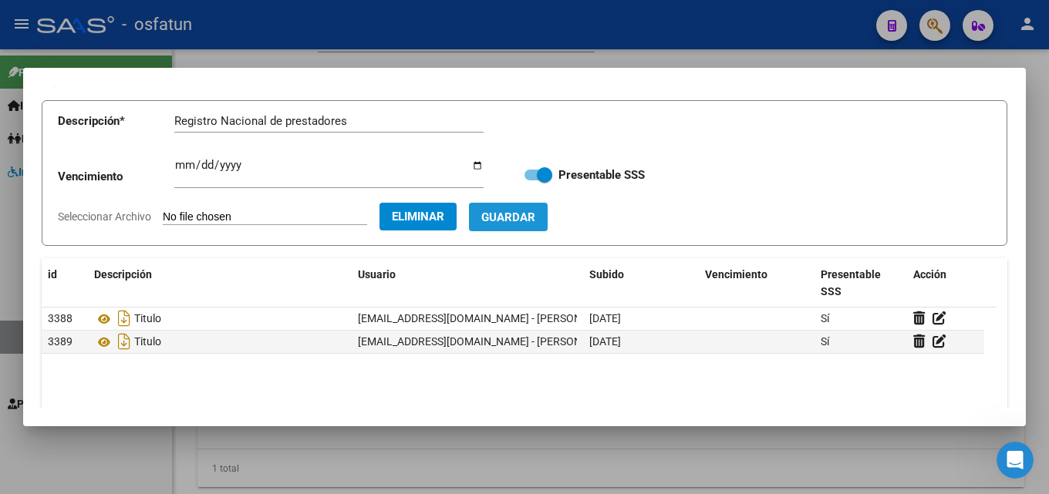
click at [534, 214] on span "Guardar" at bounding box center [508, 218] width 54 height 14
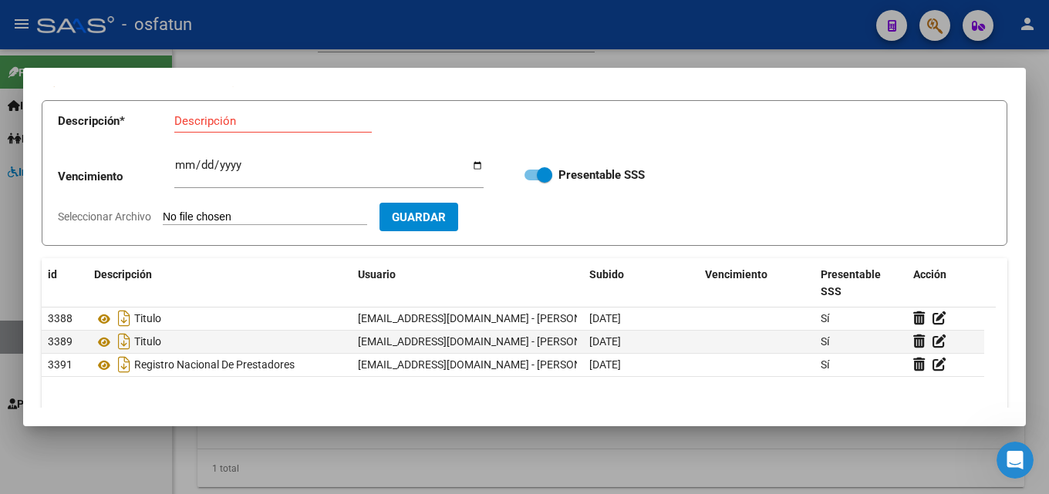
type input "C:\fakepath\Matricula MLHurtado (1).pdf"
click at [245, 118] on input "Descripción" at bounding box center [272, 121] width 197 height 14
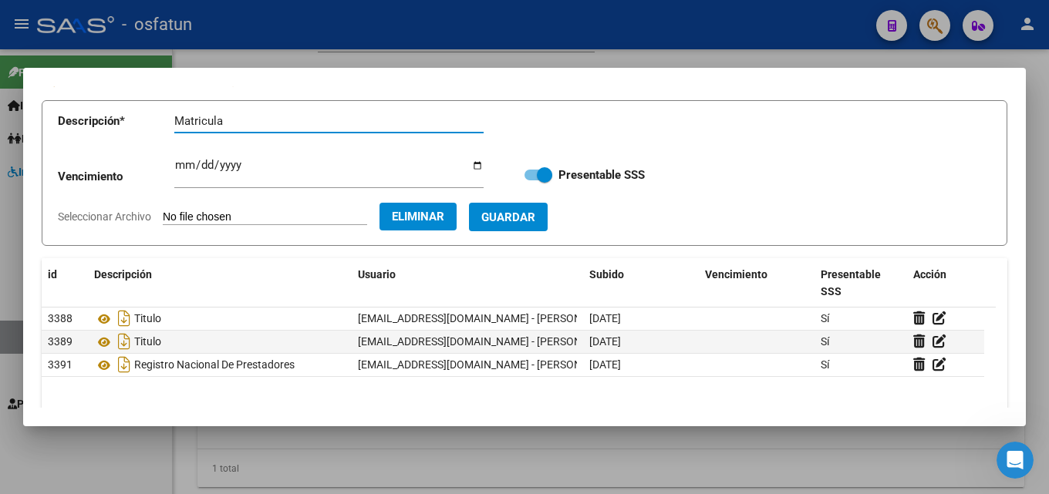
type input "Matricula"
click at [521, 218] on span "Guardar" at bounding box center [508, 218] width 54 height 14
